Goal: Information Seeking & Learning: Understand process/instructions

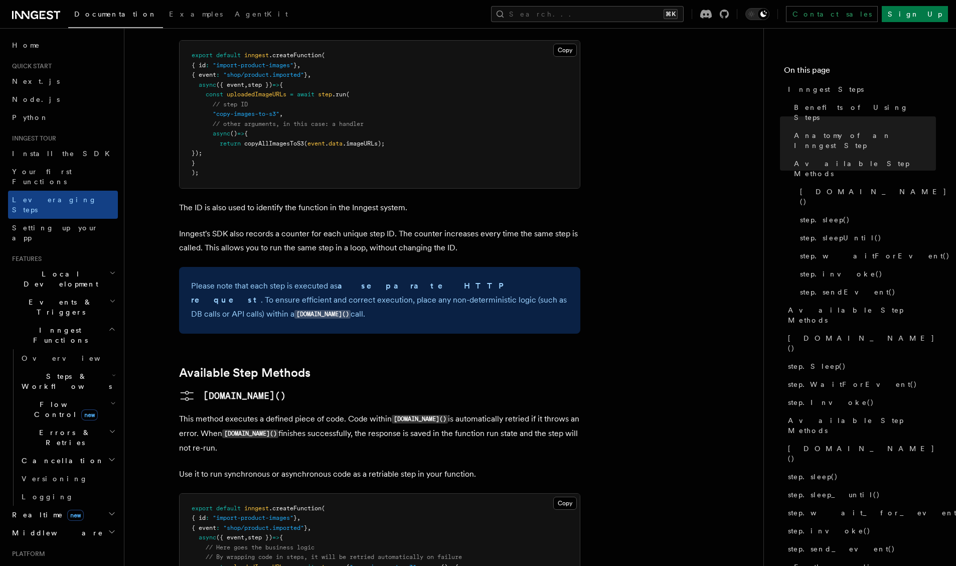
scroll to position [608, 0]
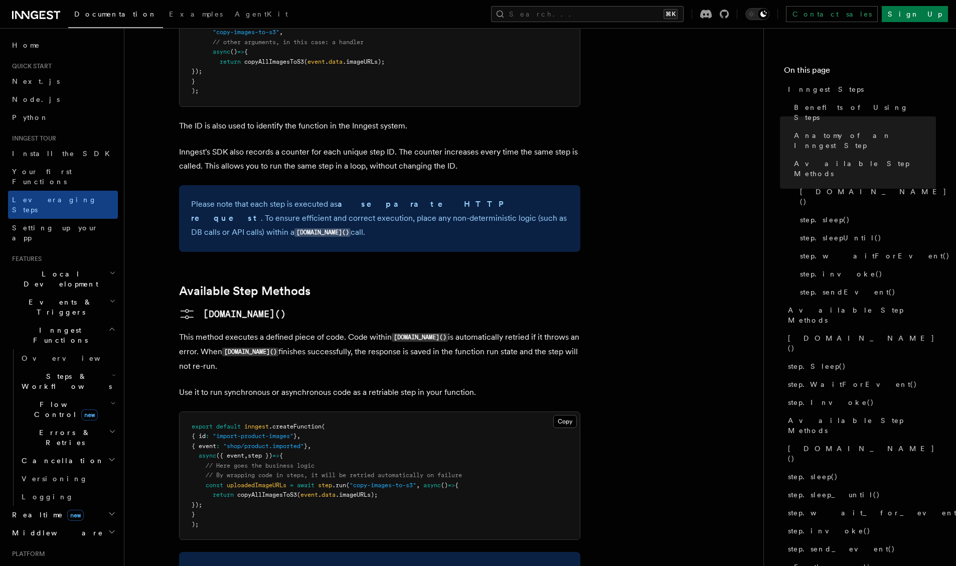
click at [303, 447] on pre "export default inngest .createFunction ( { id : "import-product-images" } , { e…" at bounding box center [380, 476] width 400 height 128
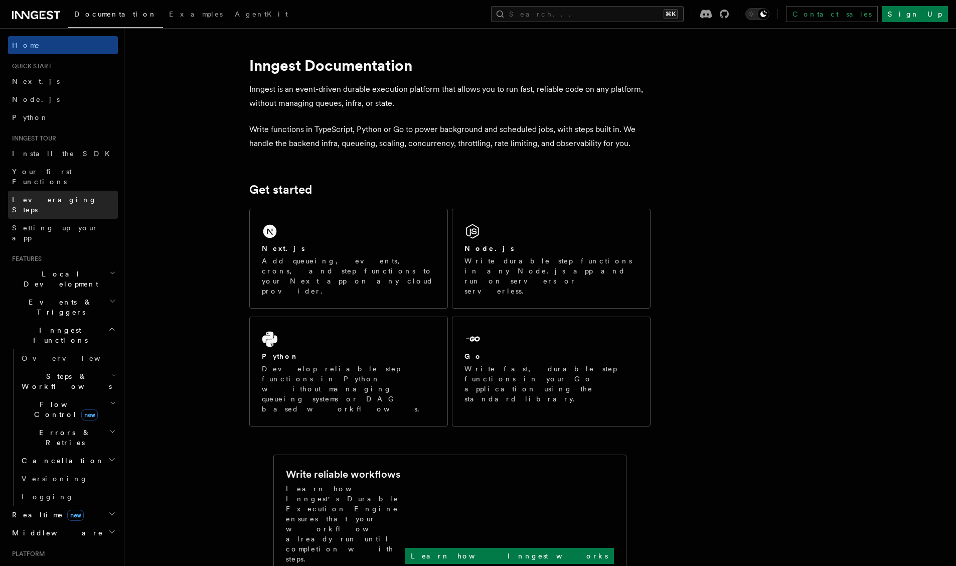
click at [66, 191] on link "Leveraging Steps" at bounding box center [63, 205] width 110 height 28
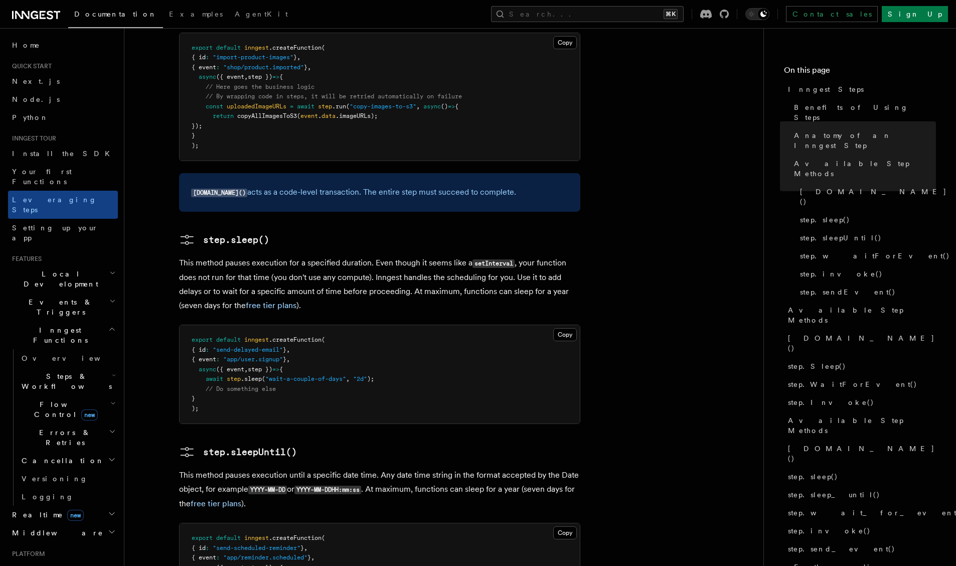
scroll to position [989, 0]
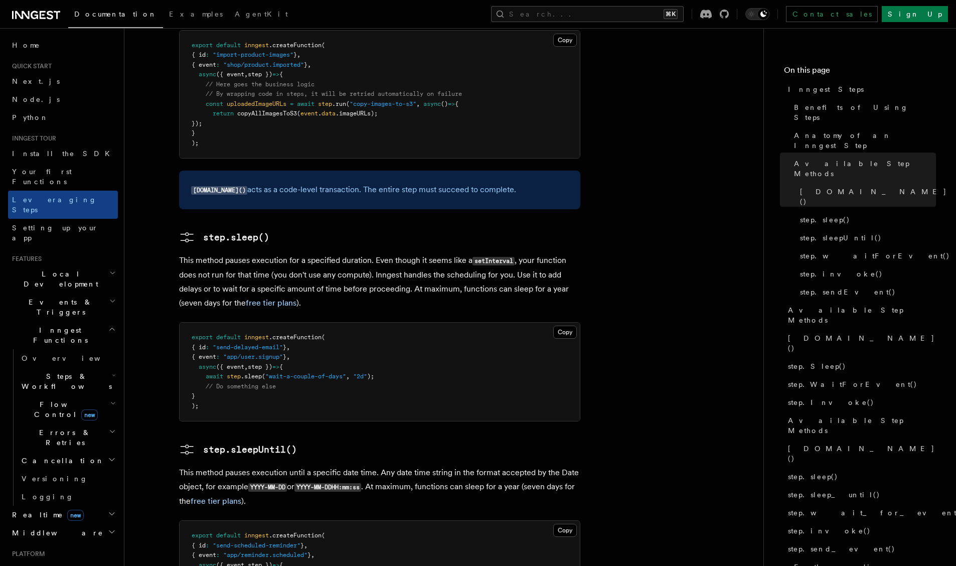
click at [308, 327] on pre "export default inngest .createFunction ( { id : "send-delayed-email" } , { even…" at bounding box center [380, 372] width 400 height 98
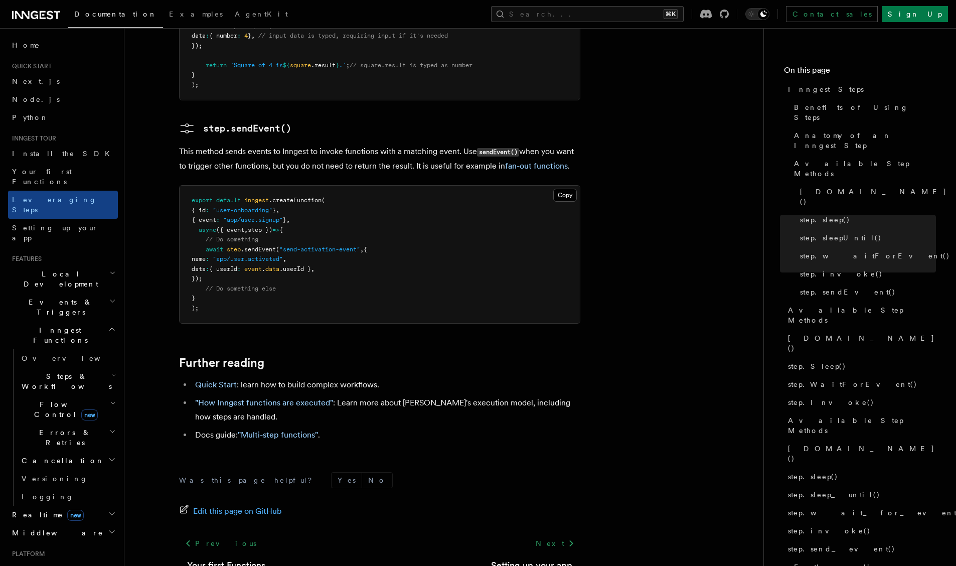
scroll to position [2083, 0]
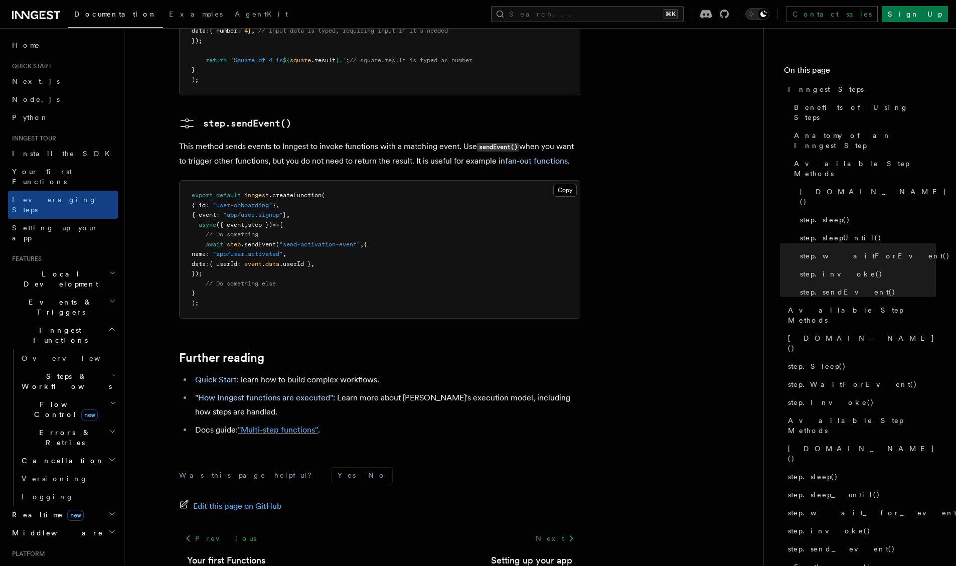
click at [283, 425] on link ""Multi-step functions"" at bounding box center [278, 430] width 80 height 10
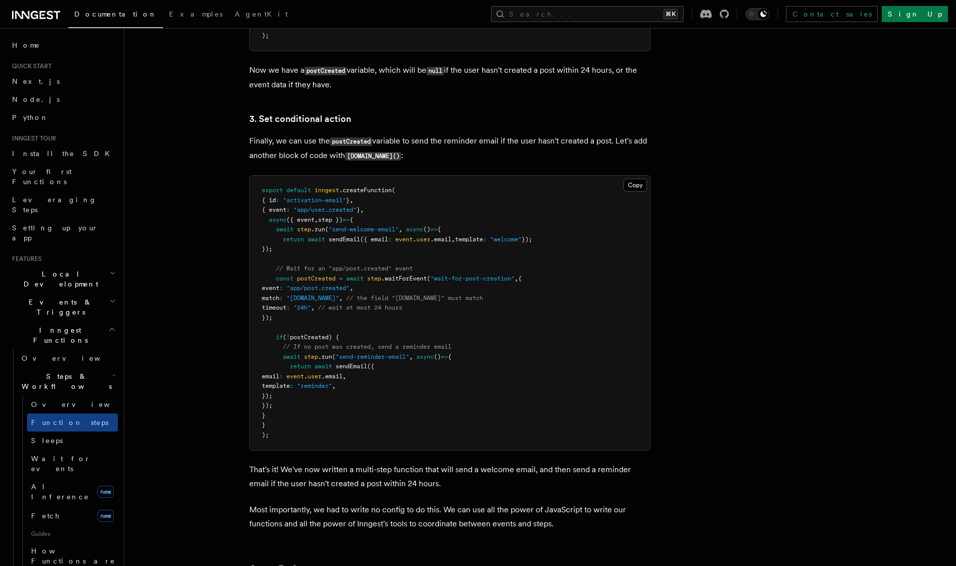
scroll to position [1253, 0]
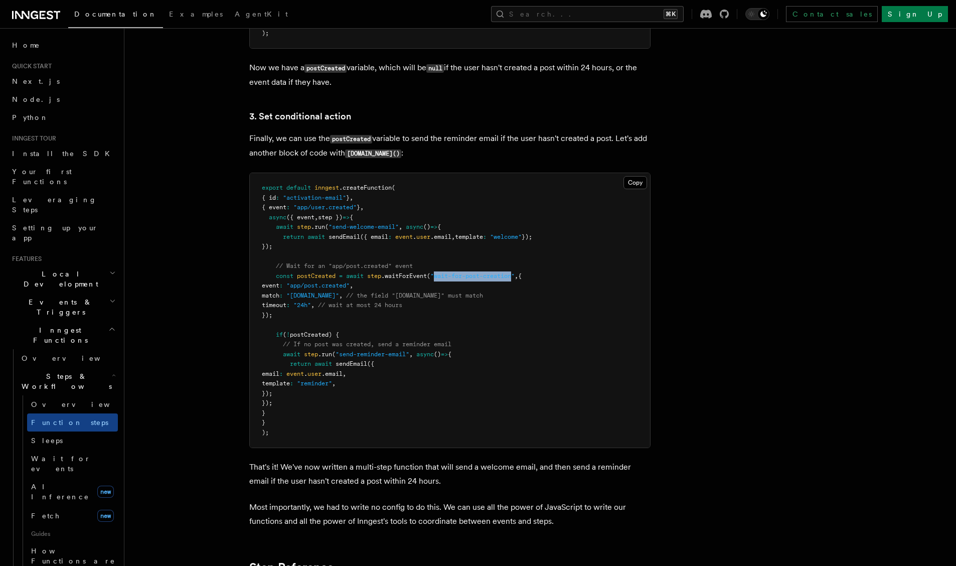
drag, startPoint x: 518, startPoint y: 280, endPoint x: 440, endPoint y: 281, distance: 78.3
click at [440, 279] on span ""wait-for-post-creation"" at bounding box center [472, 275] width 84 height 7
copy span "wait-for-post-creation"
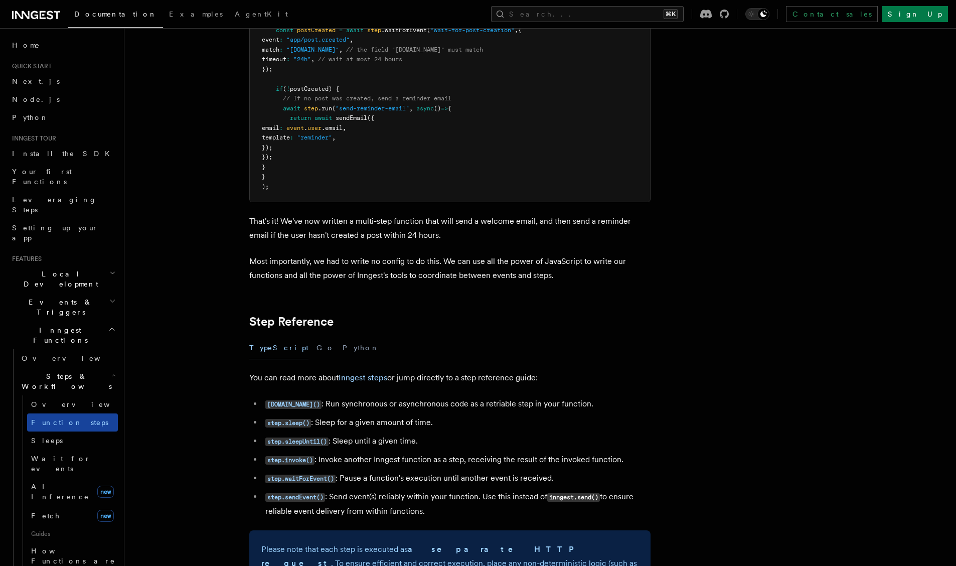
scroll to position [1517, 0]
